Goal: Obtain resource: Obtain resource

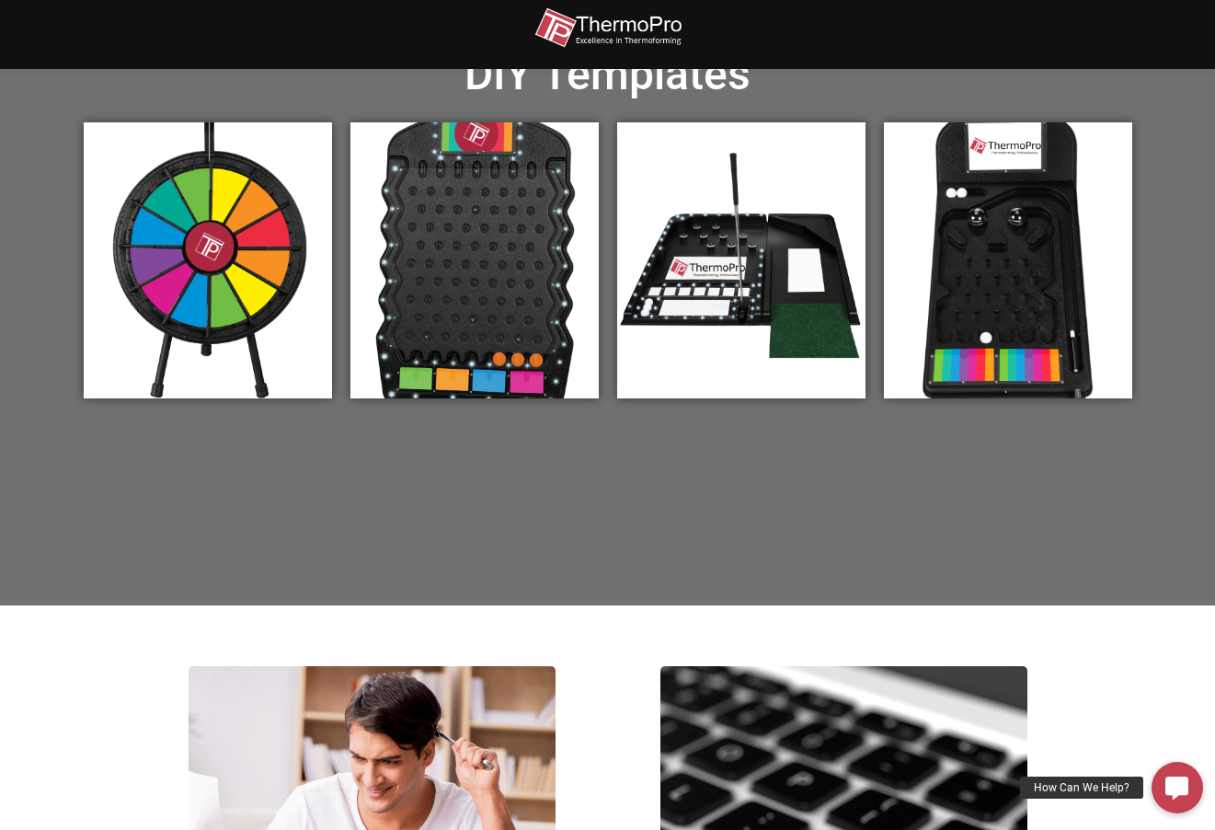
scroll to position [636, 0]
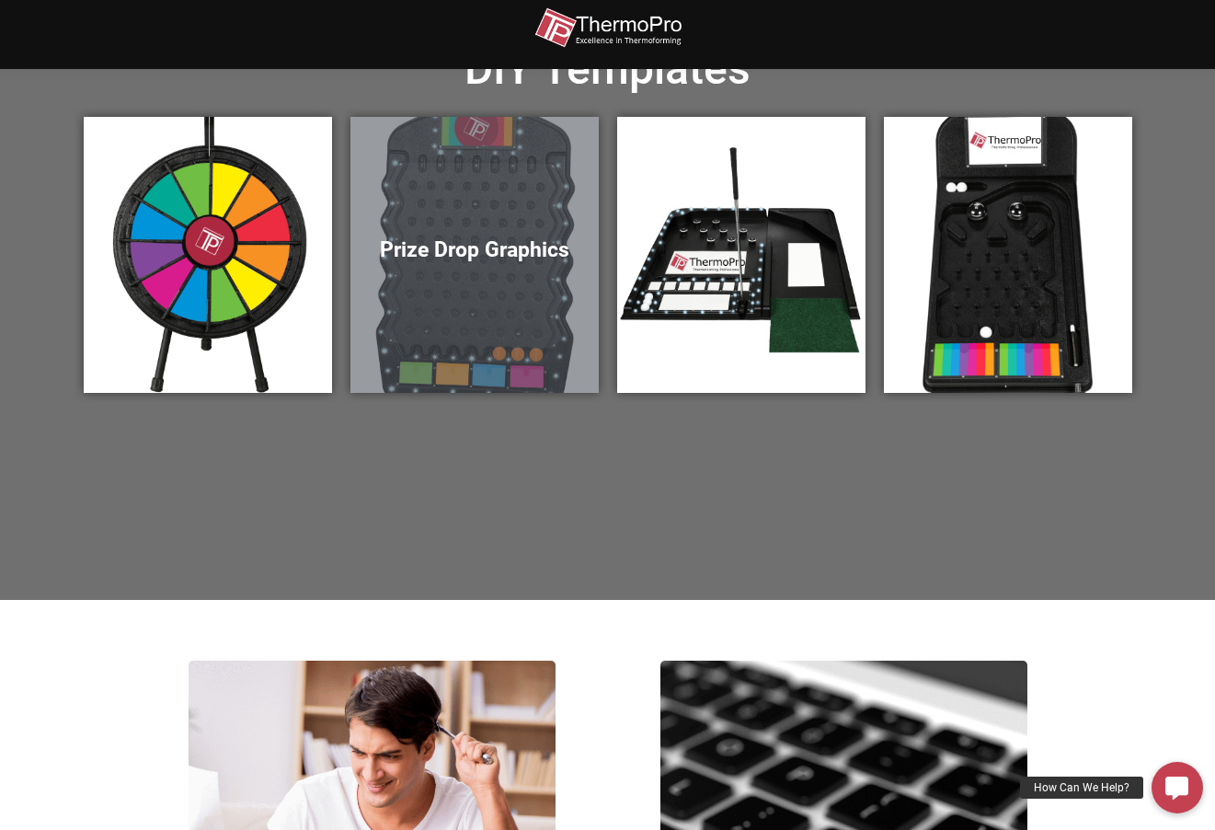
click at [503, 279] on div "Prize Drop Graphics" at bounding box center [475, 255] width 248 height 276
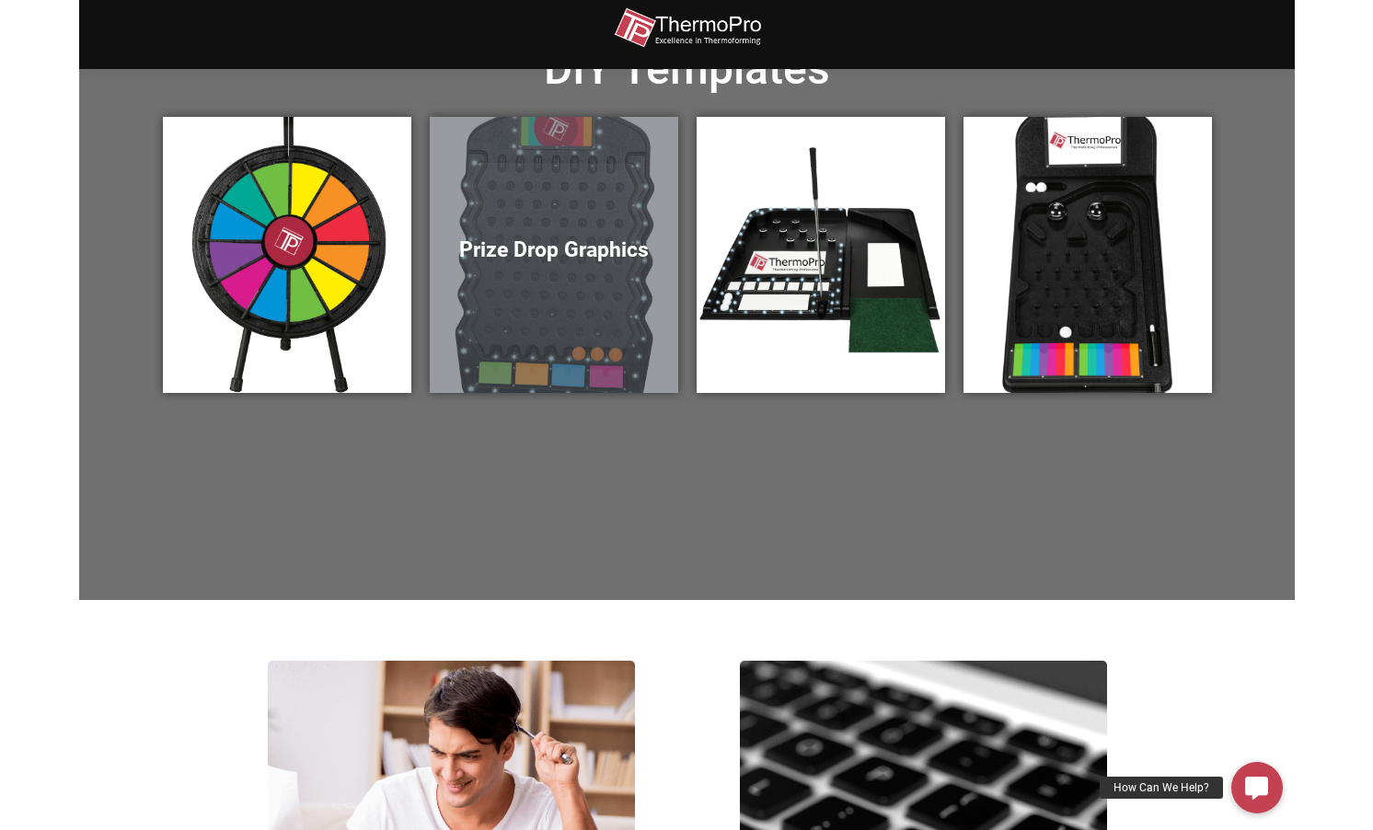
scroll to position [659, 0]
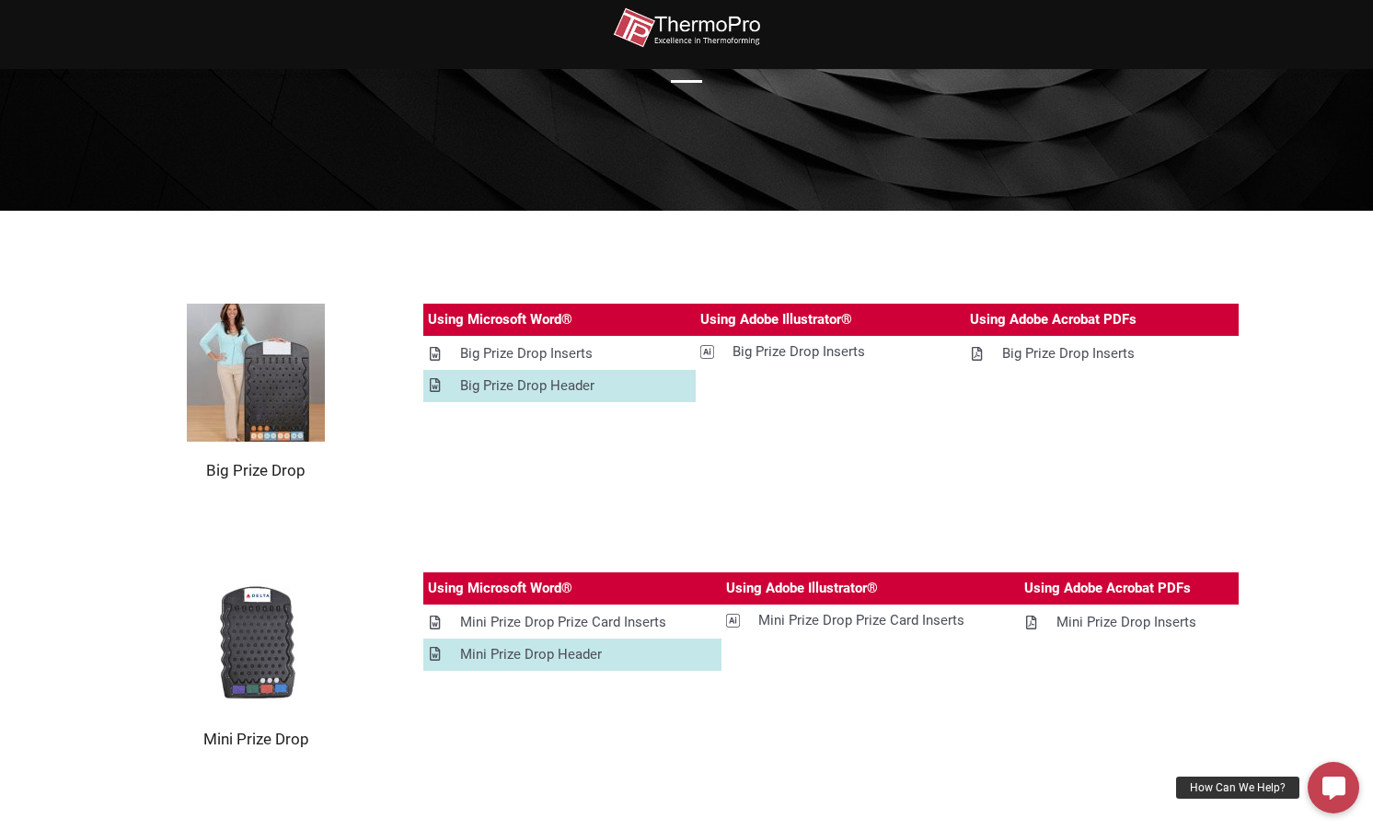
scroll to position [181, 0]
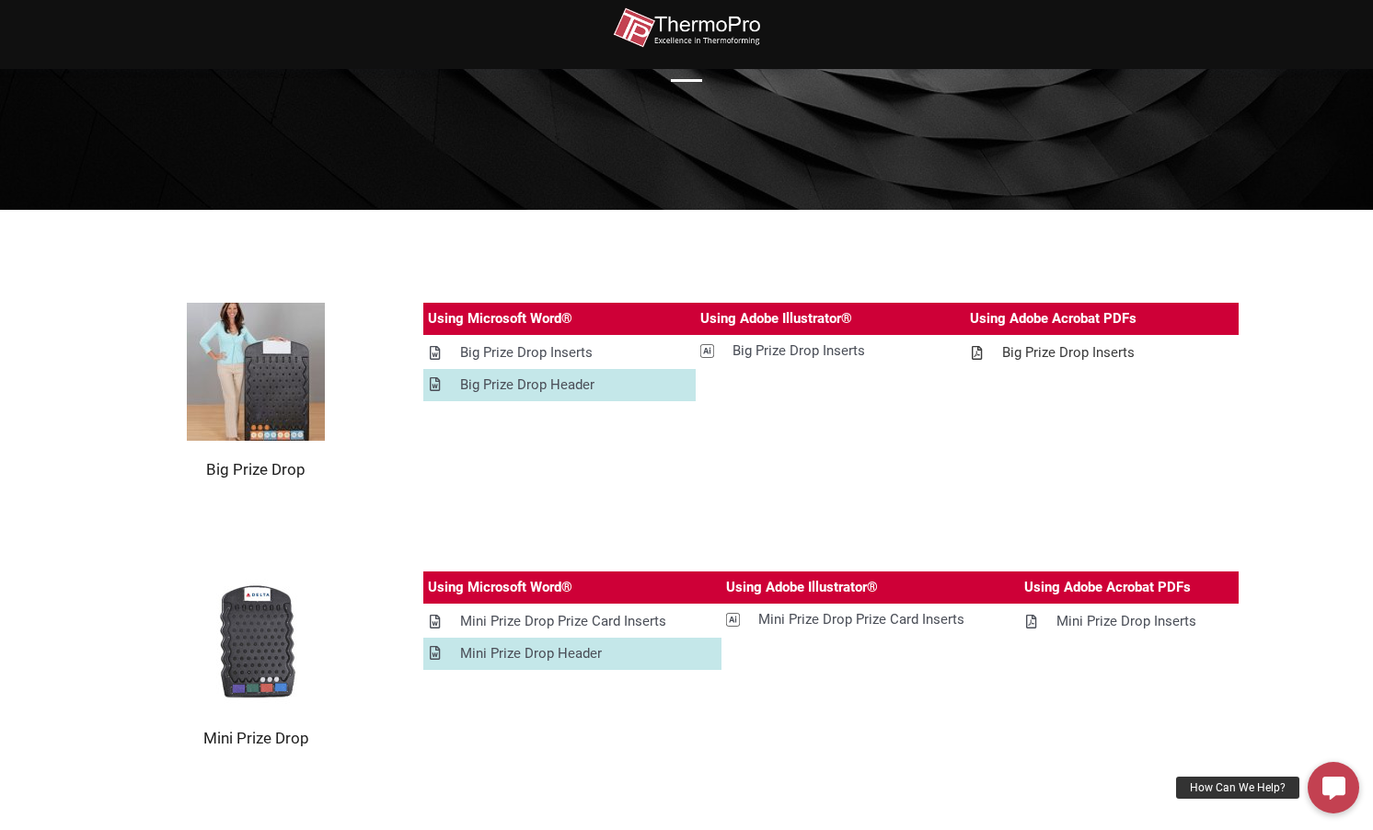
click at [1052, 353] on div "Big Prize Drop Inserts" at bounding box center [1068, 352] width 132 height 23
